Goal: Find specific page/section: Find specific page/section

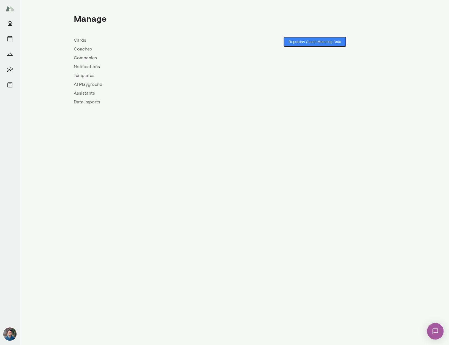
click at [85, 56] on link "Companies" at bounding box center [154, 58] width 161 height 7
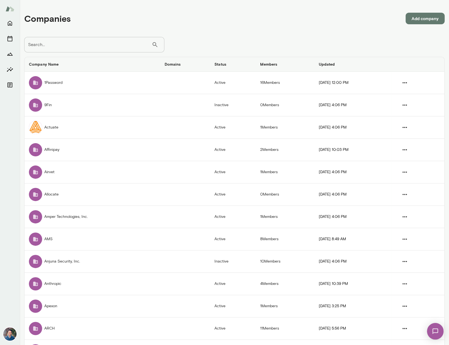
click at [79, 45] on input "Search..." at bounding box center [88, 44] width 128 height 15
type input "***"
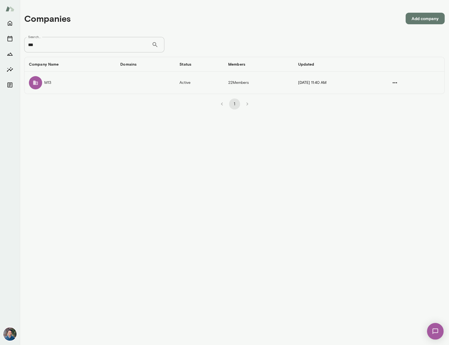
click at [132, 87] on td "companies table" at bounding box center [145, 83] width 59 height 22
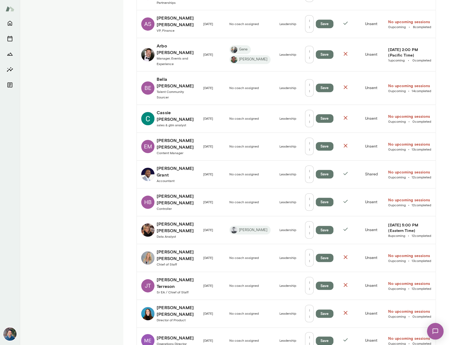
scroll to position [213, 0]
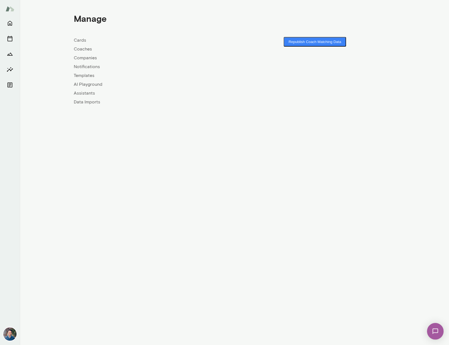
click at [78, 49] on link "Coaches" at bounding box center [154, 49] width 161 height 7
click at [92, 55] on link "Companies" at bounding box center [154, 58] width 161 height 7
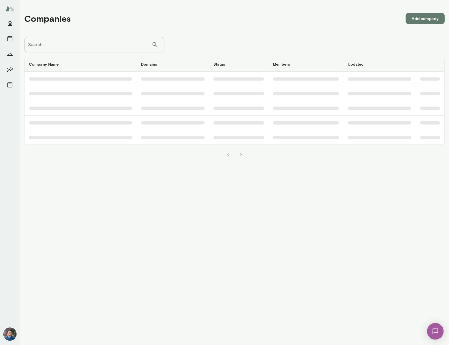
click at [73, 41] on input "Search..." at bounding box center [88, 44] width 128 height 15
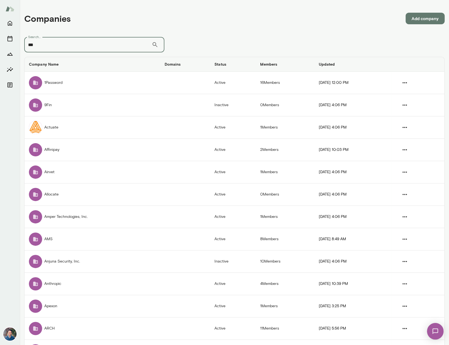
type input "***"
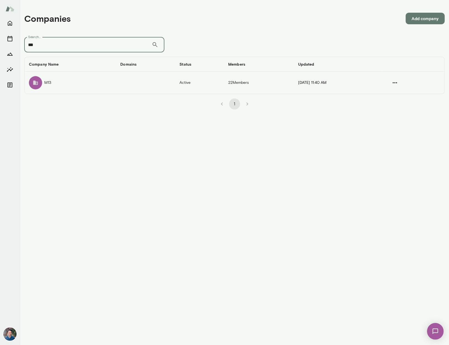
click at [116, 85] on td "companies table" at bounding box center [145, 83] width 59 height 22
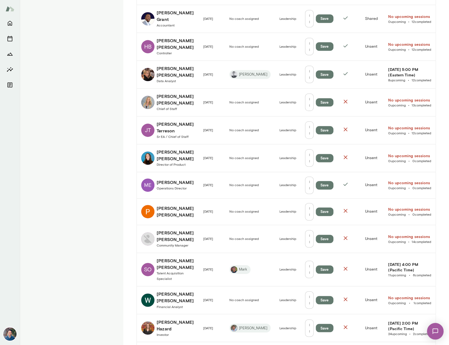
scroll to position [365, 0]
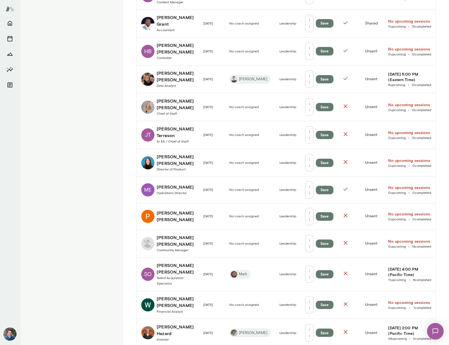
click at [275, 65] on td "Leadership" at bounding box center [288, 79] width 26 height 28
drag, startPoint x: 139, startPoint y: 47, endPoint x: 181, endPoint y: 54, distance: 43.2
click at [181, 65] on td "[PERSON_NAME] Data Analyst" at bounding box center [168, 79] width 62 height 28
copy h6 "[PERSON_NAME]"
click at [167, 70] on h6 "[PERSON_NAME]" at bounding box center [176, 76] width 38 height 13
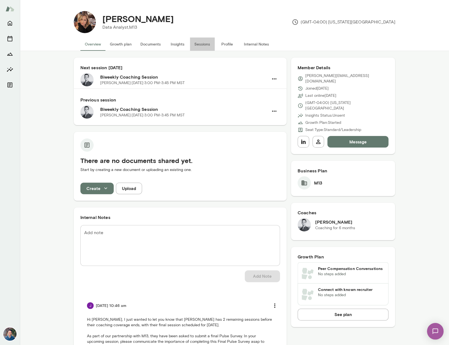
click at [207, 47] on button "Sessions" at bounding box center [202, 43] width 25 height 13
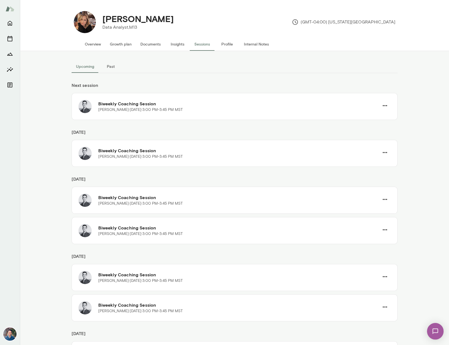
click at [111, 68] on button "Past" at bounding box center [111, 66] width 25 height 13
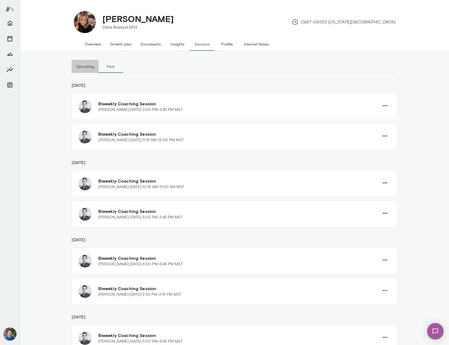
click at [80, 69] on button "Upcoming" at bounding box center [85, 66] width 27 height 13
